Goal: Task Accomplishment & Management: Manage account settings

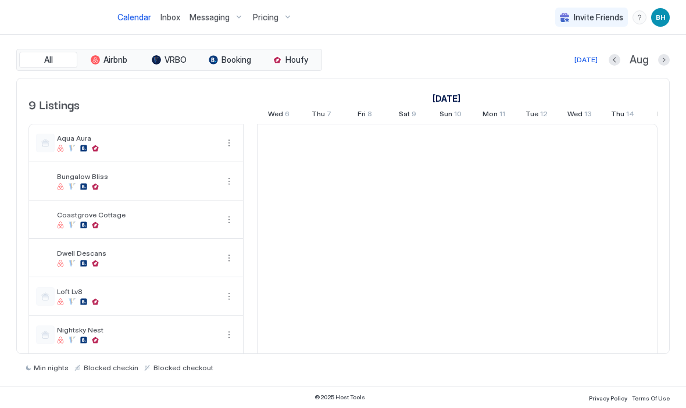
scroll to position [0, 646]
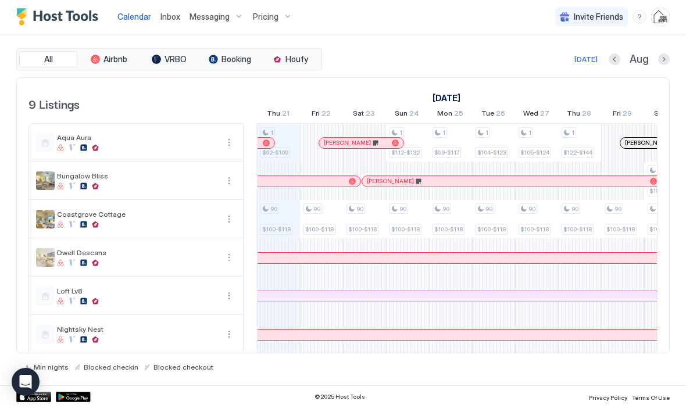
click at [169, 21] on span "Inbox" at bounding box center [171, 17] width 20 height 10
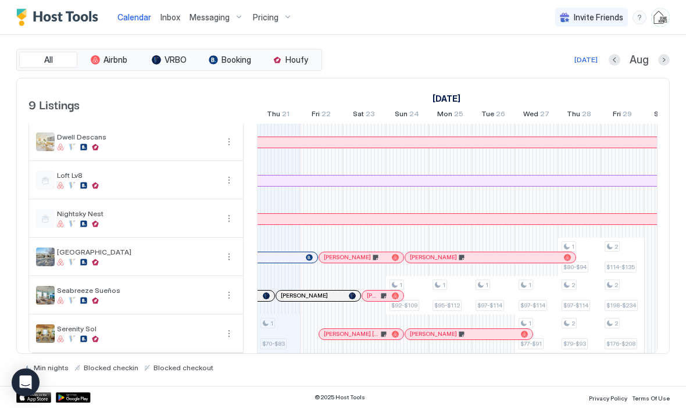
scroll to position [116, 0]
click at [592, 58] on div "[DATE]" at bounding box center [586, 60] width 23 height 10
click at [586, 58] on div "[DATE]" at bounding box center [586, 60] width 23 height 10
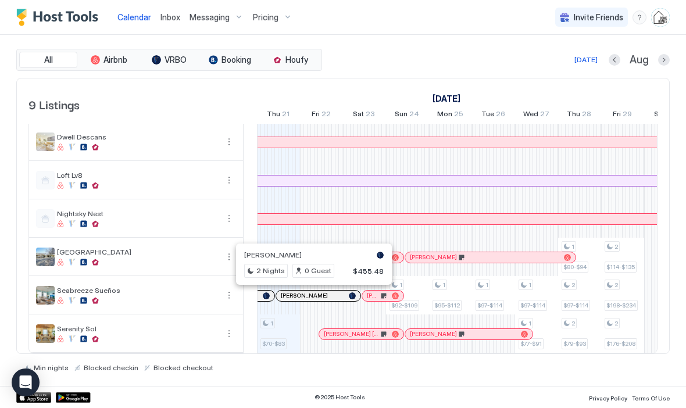
click at [166, 23] on link "Inbox" at bounding box center [171, 17] width 20 height 12
